Goal: Information Seeking & Learning: Check status

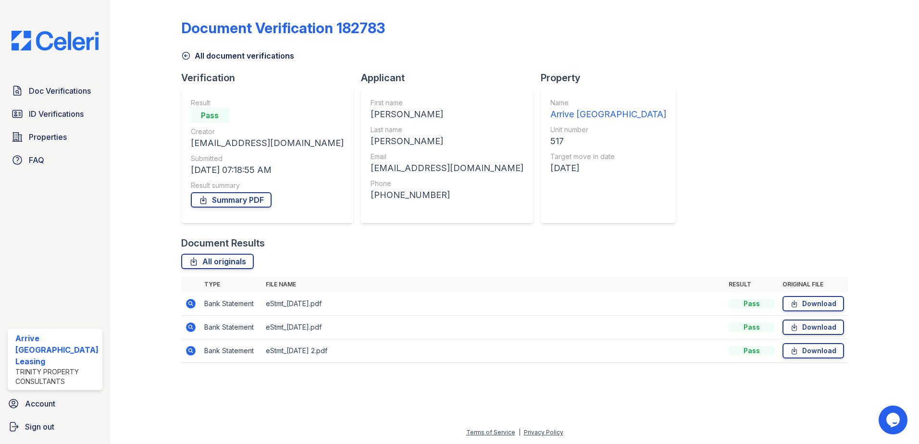
click at [193, 352] on icon at bounding box center [191, 351] width 10 height 10
click at [192, 351] on icon at bounding box center [191, 351] width 10 height 10
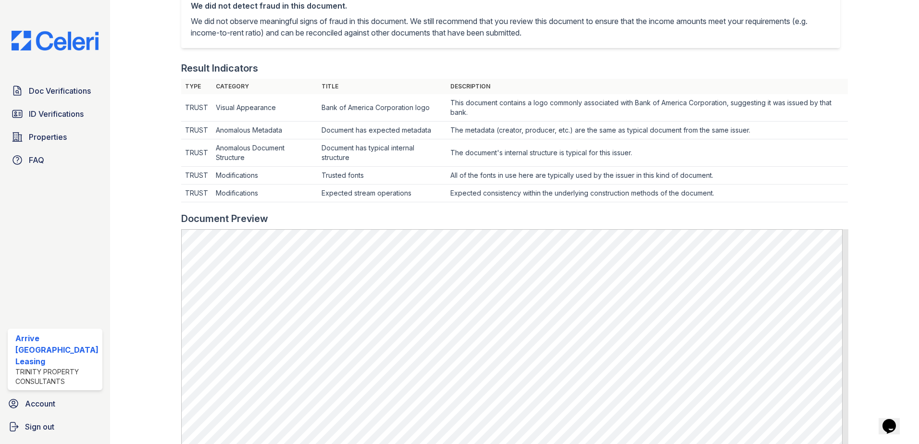
scroll to position [240, 0]
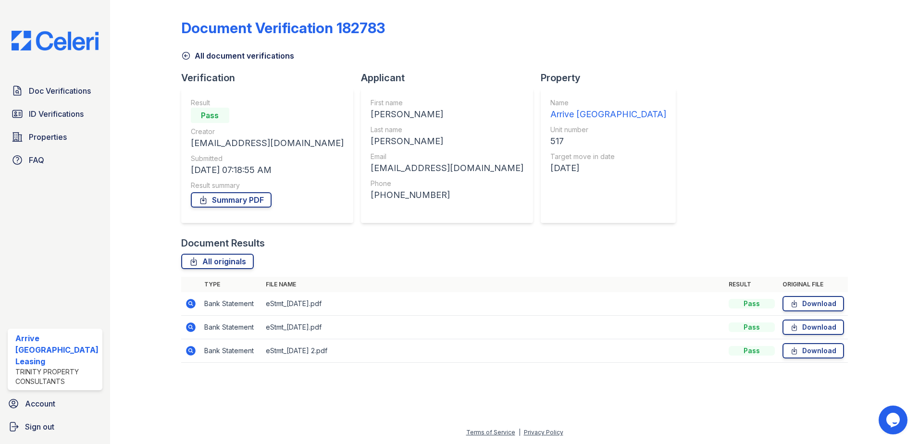
click at [187, 306] on icon at bounding box center [191, 304] width 10 height 10
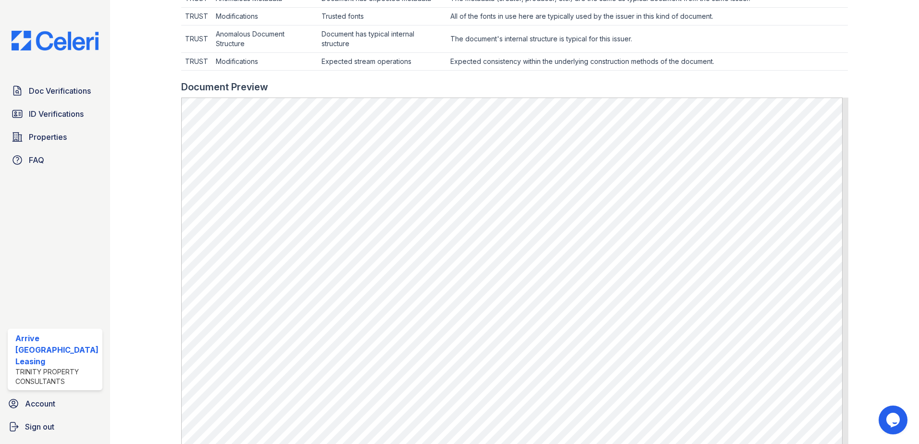
scroll to position [385, 0]
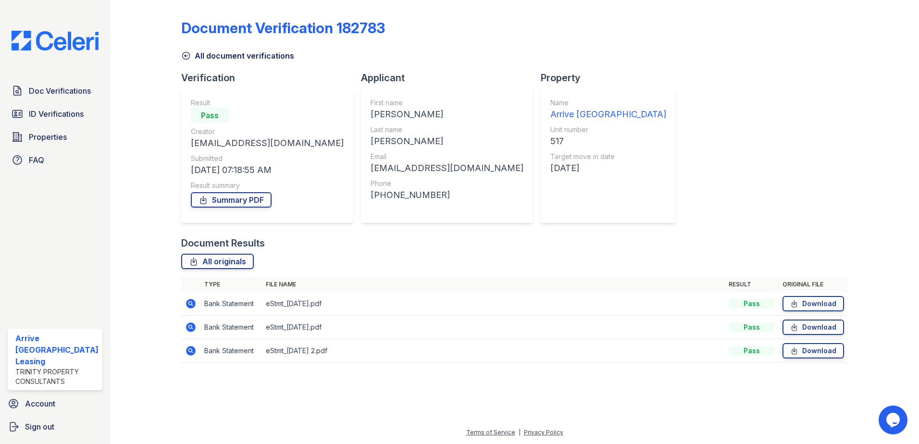
click at [188, 352] on icon at bounding box center [191, 351] width 10 height 10
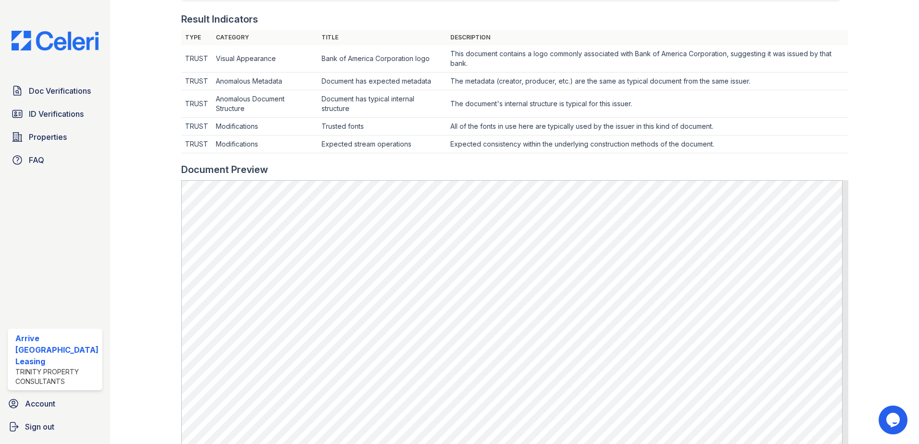
scroll to position [385, 0]
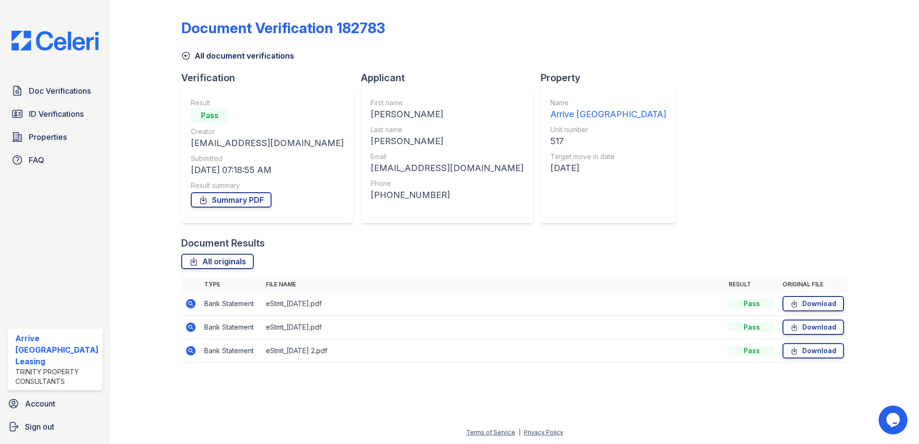
drag, startPoint x: 386, startPoint y: 324, endPoint x: 380, endPoint y: 305, distance: 20.2
click at [380, 305] on tbody "Bank Statement eStmt_2025-07-09.pdf Pass Download Bank Statement eStmt_2025-08-…" at bounding box center [514, 327] width 667 height 71
click at [190, 303] on icon at bounding box center [190, 303] width 2 height 2
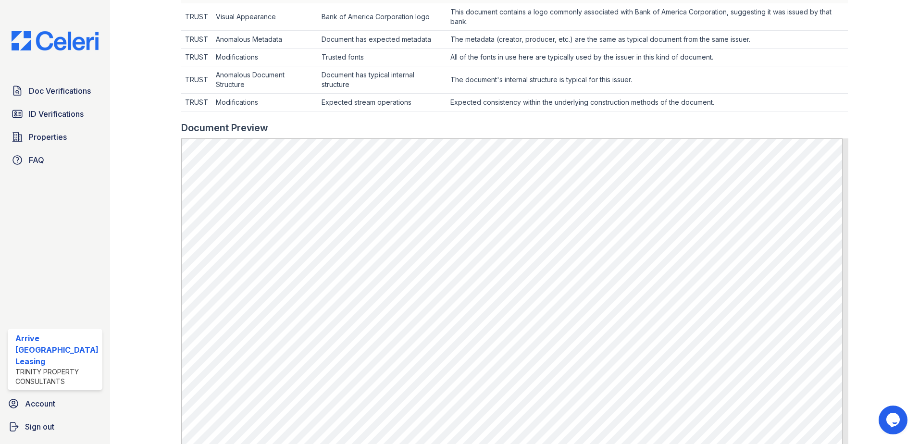
scroll to position [481, 0]
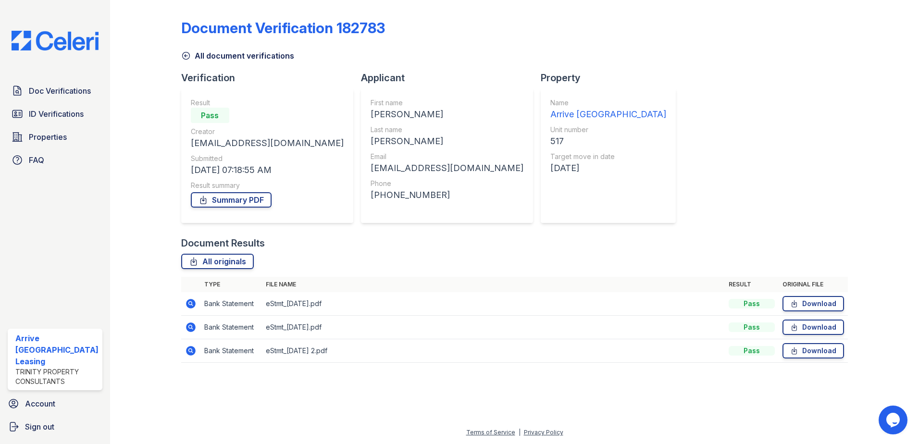
click at [191, 351] on icon at bounding box center [191, 351] width 12 height 12
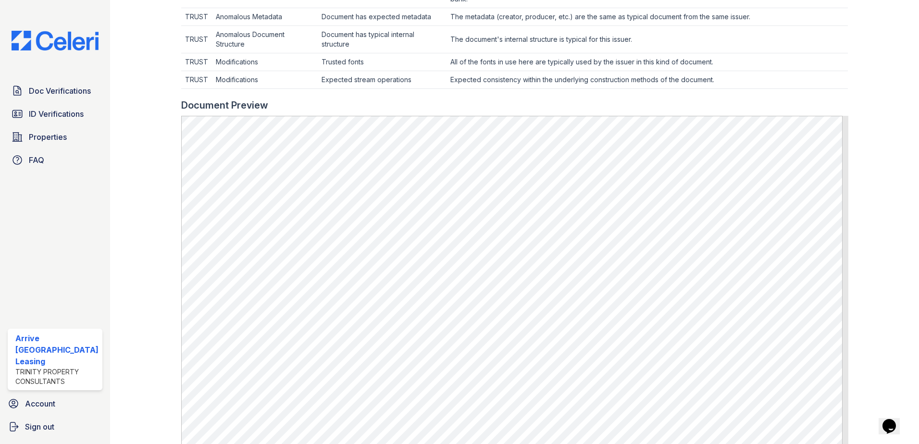
scroll to position [481, 0]
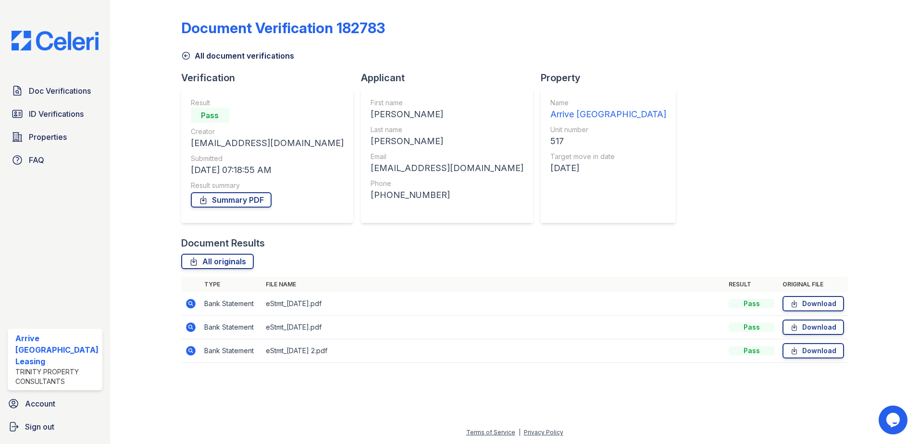
click at [192, 327] on icon at bounding box center [191, 328] width 10 height 10
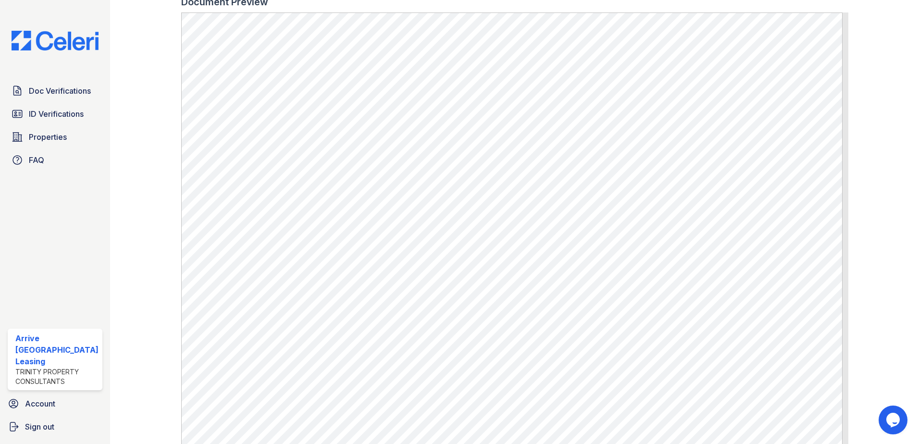
scroll to position [498, 0]
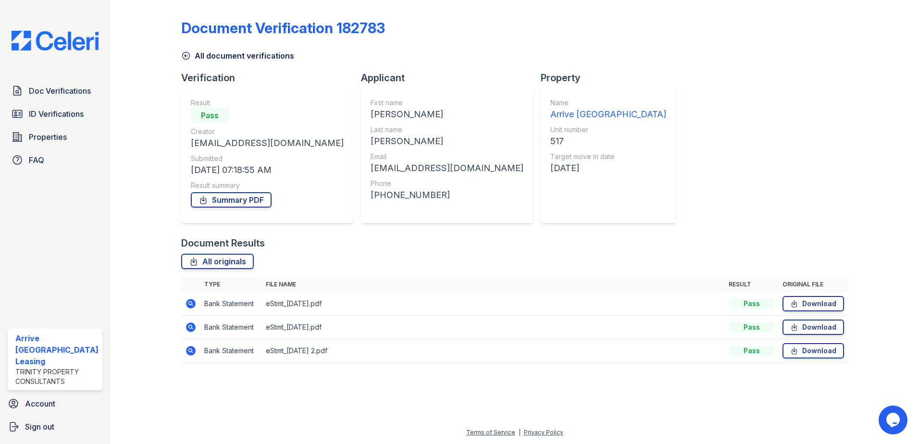
click at [189, 354] on icon at bounding box center [191, 351] width 10 height 10
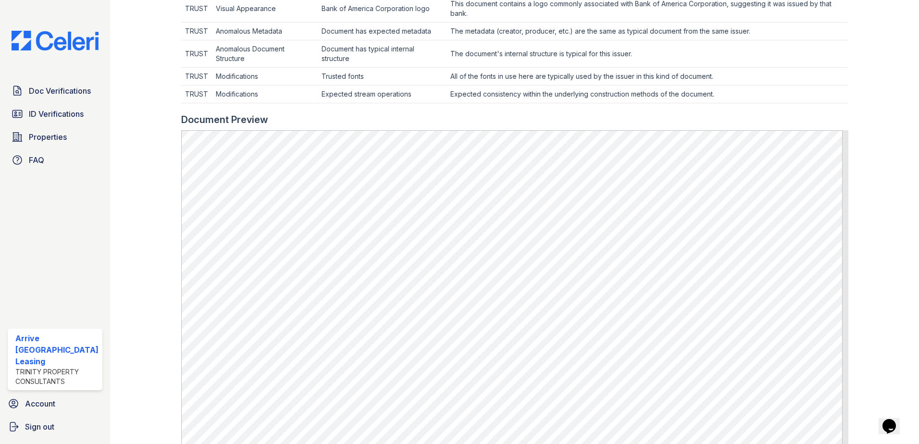
scroll to position [498, 0]
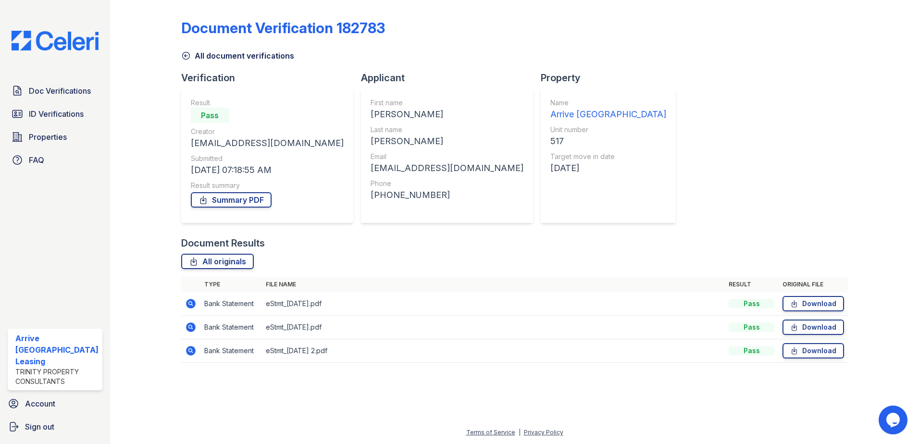
click at [189, 303] on icon at bounding box center [190, 303] width 2 height 2
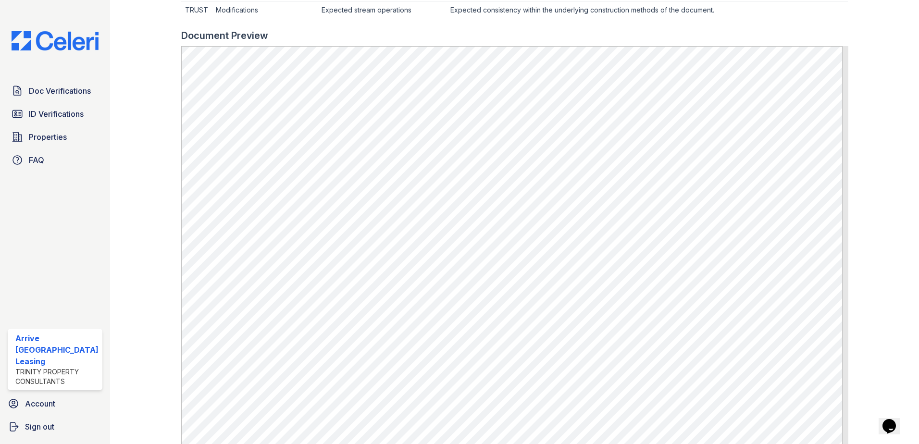
scroll to position [432, 0]
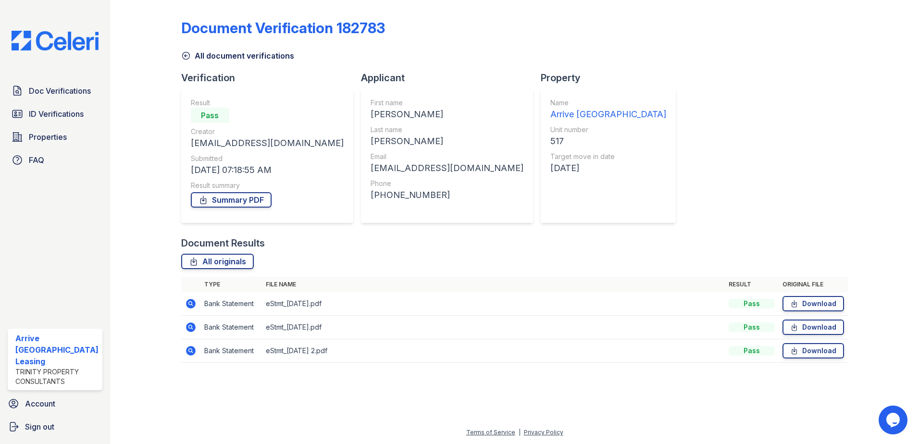
click at [190, 329] on icon at bounding box center [191, 328] width 10 height 10
click at [189, 351] on icon at bounding box center [190, 350] width 2 height 2
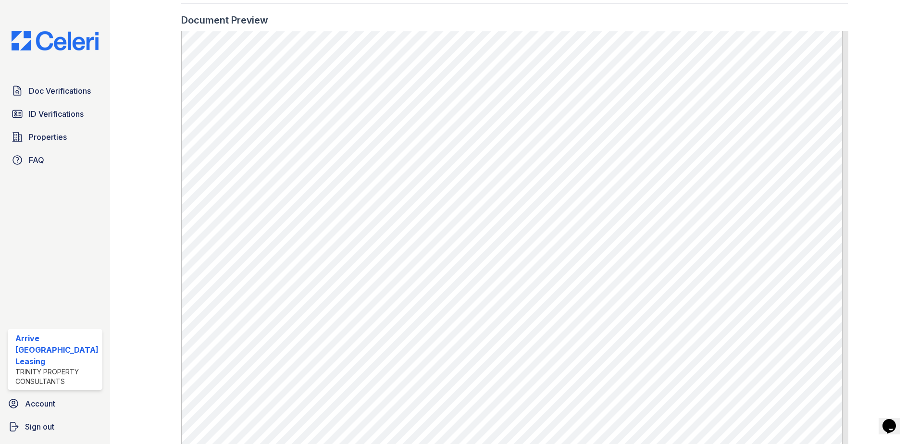
scroll to position [445, 0]
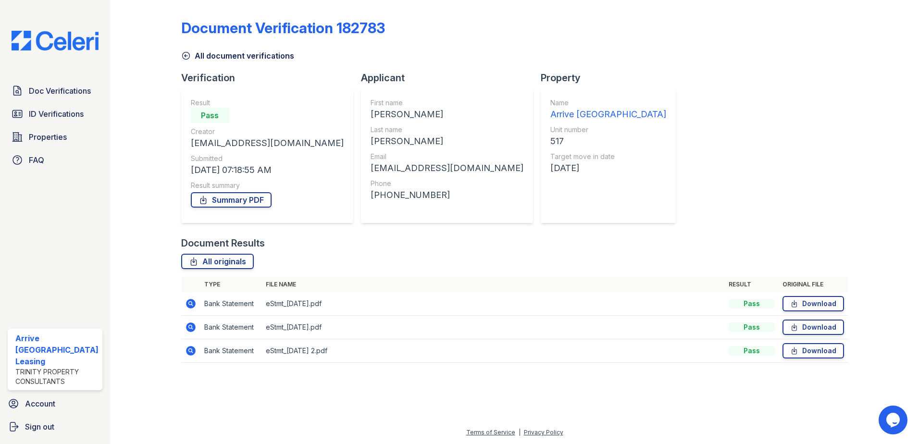
click at [192, 327] on icon at bounding box center [191, 328] width 10 height 10
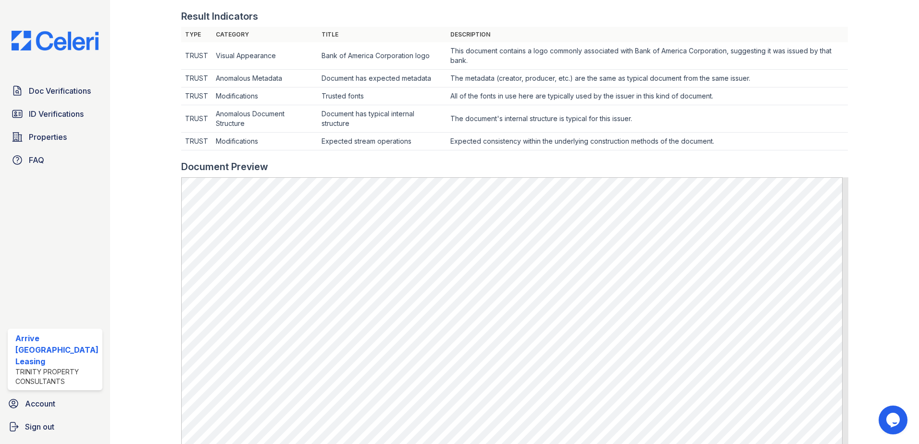
scroll to position [433, 0]
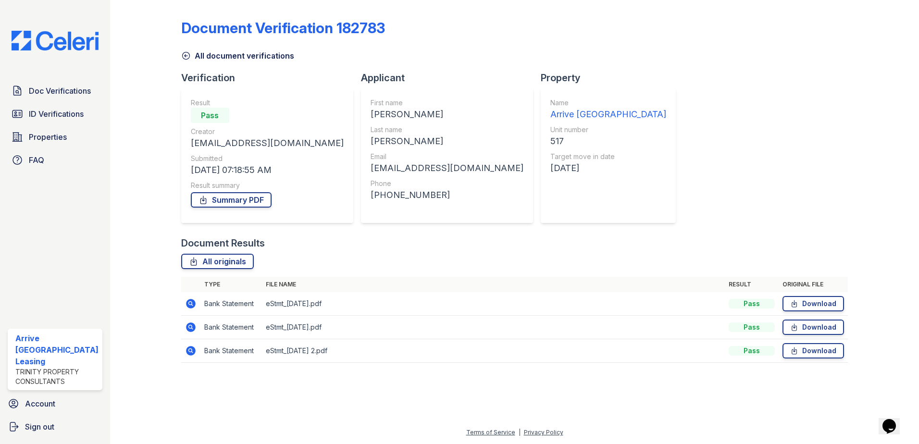
click at [190, 352] on icon at bounding box center [191, 351] width 12 height 12
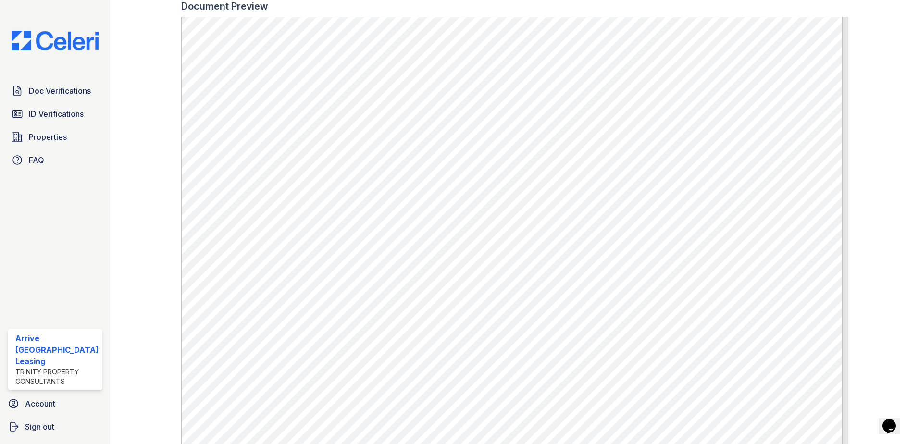
scroll to position [433, 0]
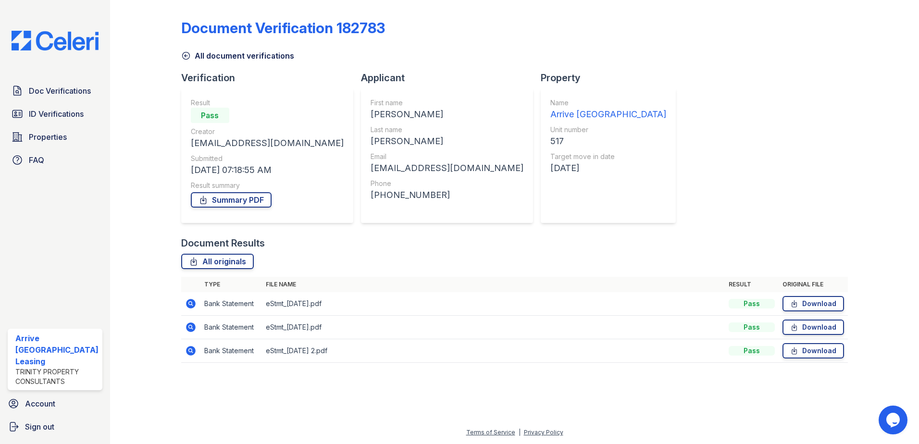
click at [191, 327] on icon at bounding box center [191, 328] width 12 height 12
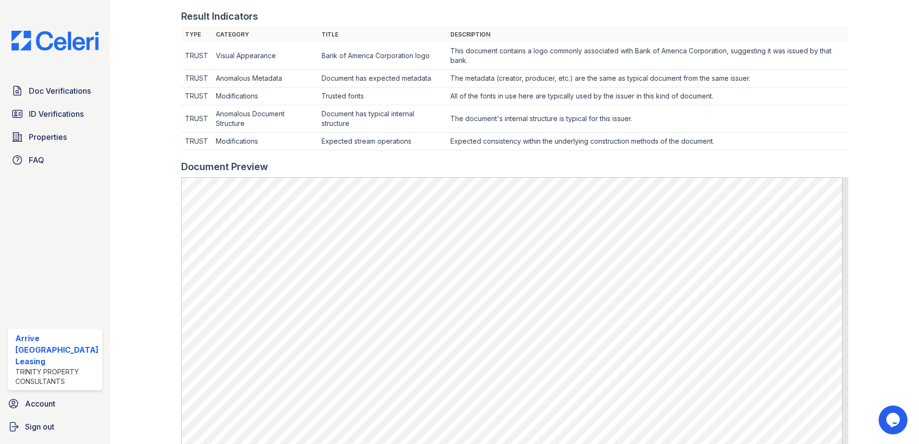
scroll to position [481, 0]
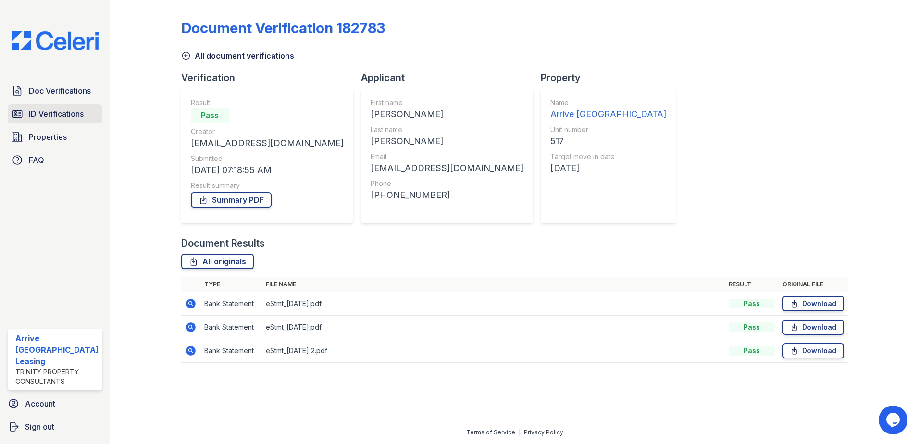
click at [52, 115] on span "ID Verifications" at bounding box center [56, 114] width 55 height 12
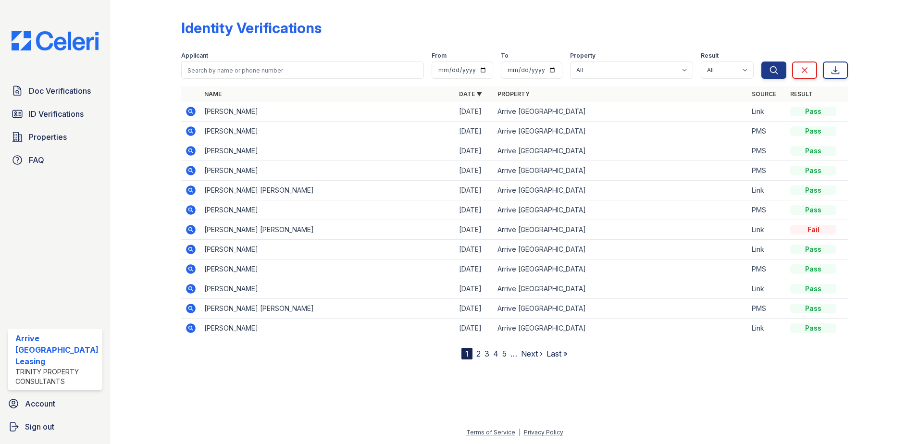
click at [477, 356] on link "2" at bounding box center [478, 354] width 4 height 10
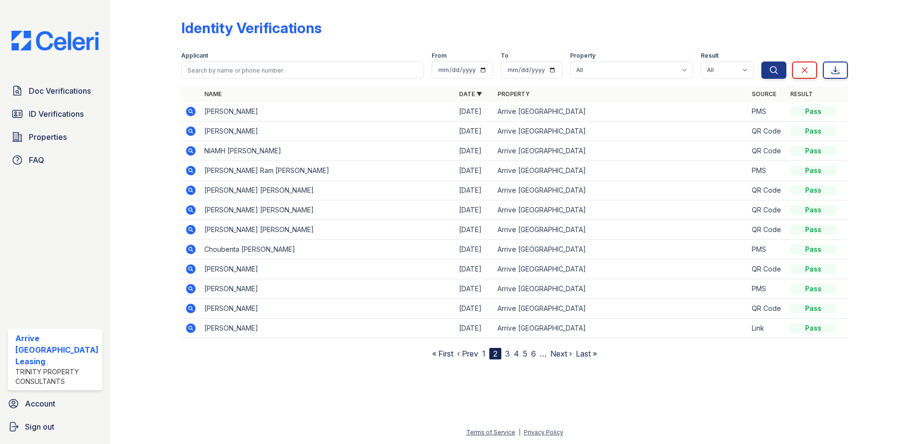
click at [509, 357] on link "3" at bounding box center [507, 354] width 5 height 10
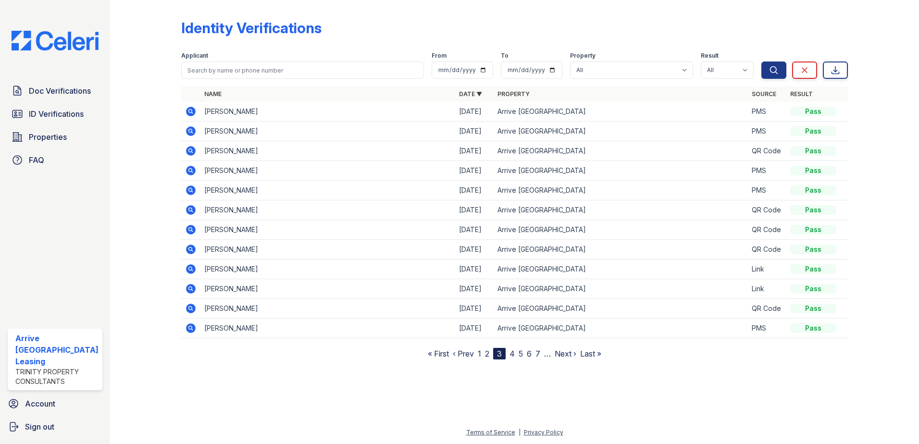
click at [481, 356] on link "1" at bounding box center [479, 354] width 3 height 10
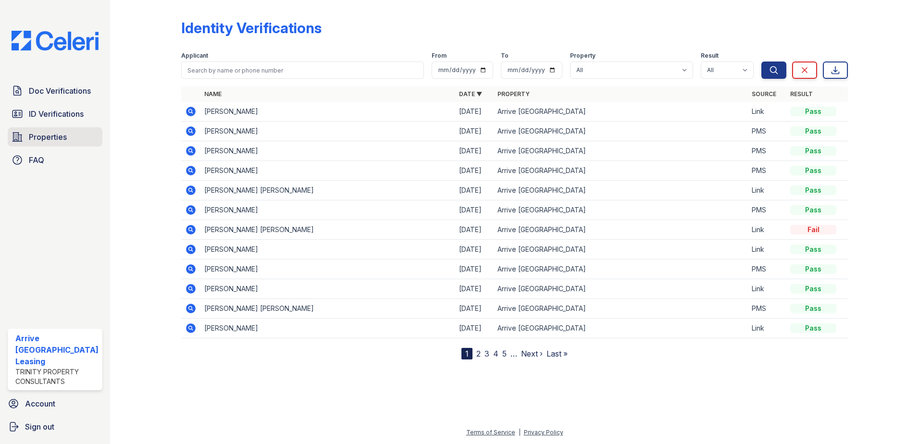
click at [46, 136] on span "Properties" at bounding box center [48, 137] width 38 height 12
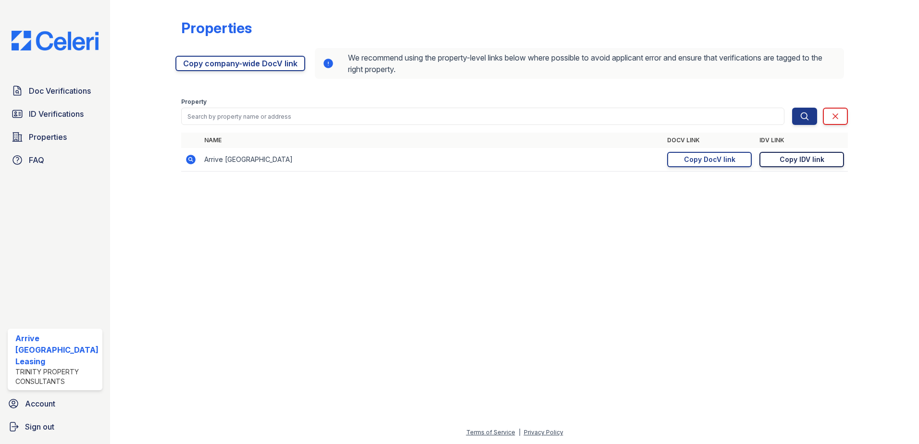
click at [788, 162] on div "Copy IDV link" at bounding box center [802, 160] width 45 height 10
